Goal: Find specific page/section: Find specific page/section

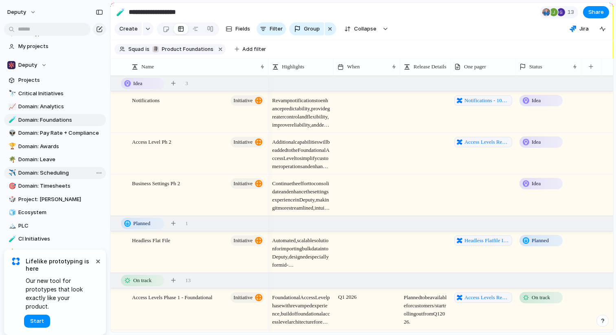
scroll to position [25, 0]
click at [51, 171] on span "Domain: Scheduling" at bounding box center [60, 172] width 85 height 8
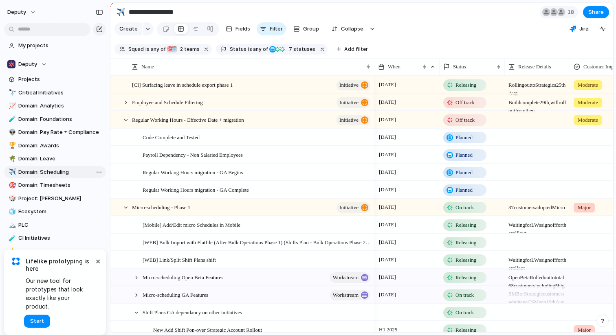
type input "**********"
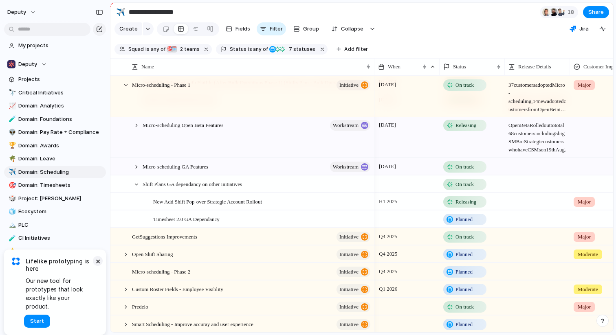
click at [99, 266] on button "×" at bounding box center [98, 261] width 10 height 10
